Goal: Browse casually

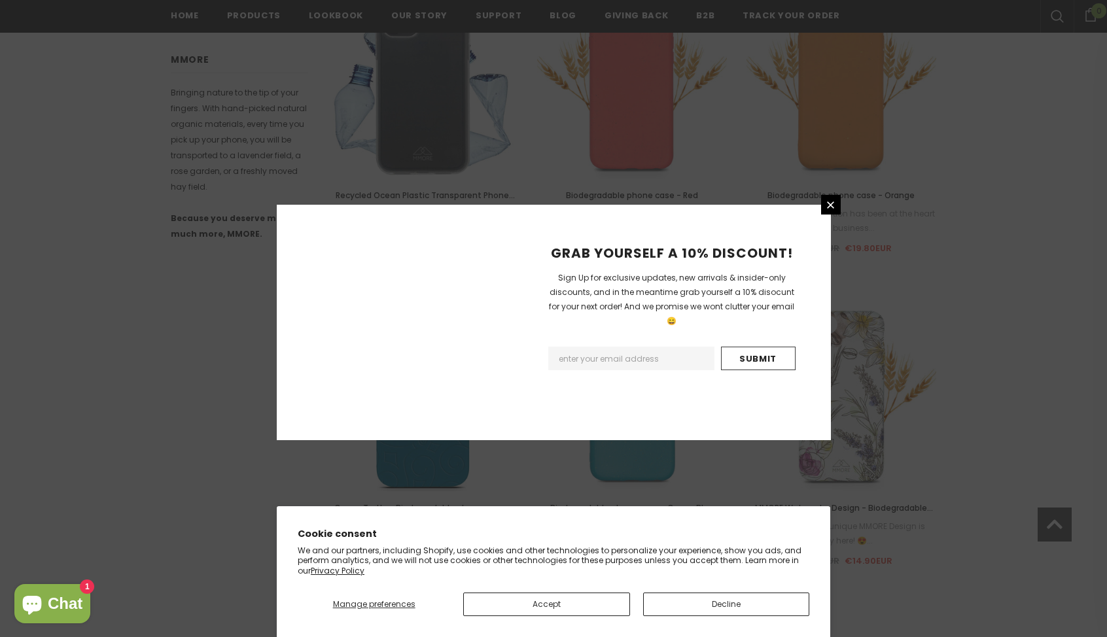
scroll to position [1430, 0]
